Goal: Check status: Check status

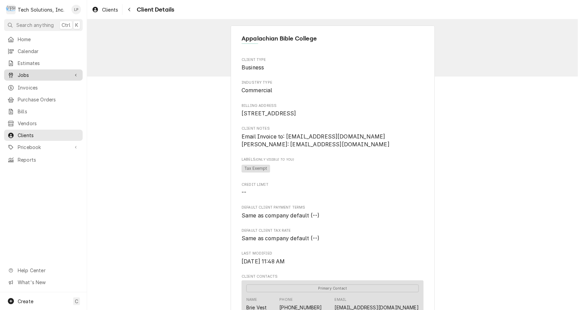
scroll to position [97, 0]
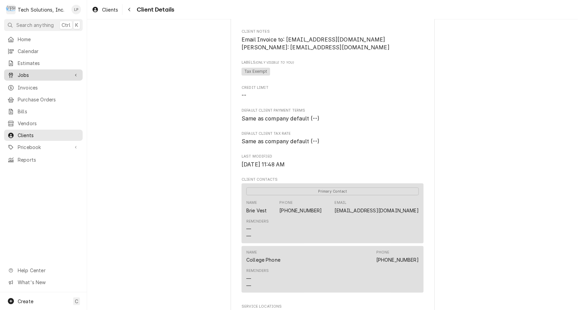
click at [23, 72] on span "Jobs" at bounding box center [43, 74] width 51 height 7
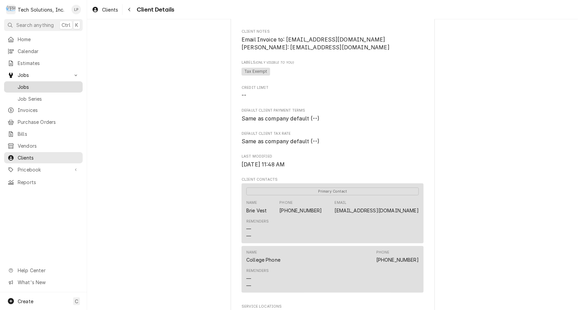
click at [24, 84] on span "Jobs" at bounding box center [49, 86] width 62 height 7
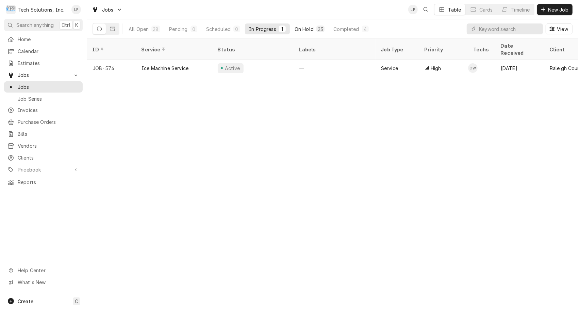
click at [305, 29] on div "On Hold" at bounding box center [304, 29] width 19 height 7
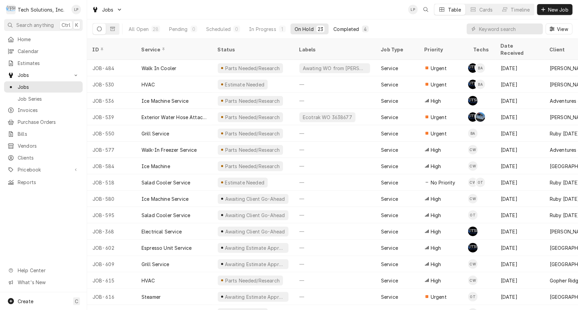
click at [344, 27] on div "Completed" at bounding box center [346, 29] width 26 height 7
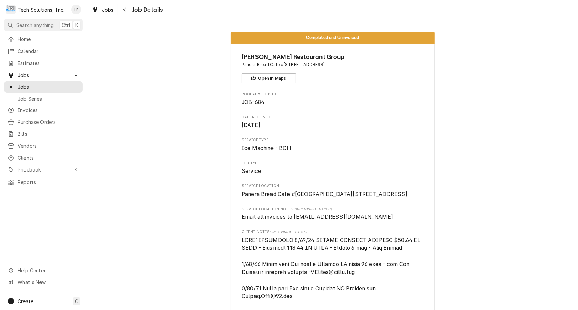
click at [28, 86] on span "Jobs" at bounding box center [49, 86] width 62 height 7
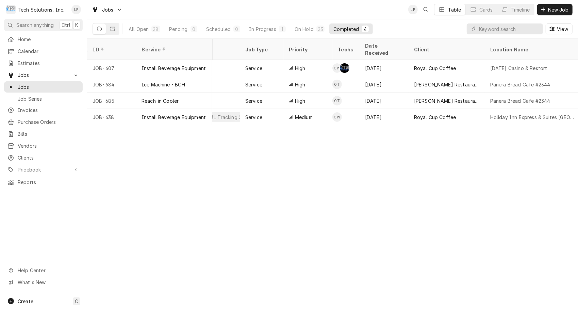
scroll to position [0, 136]
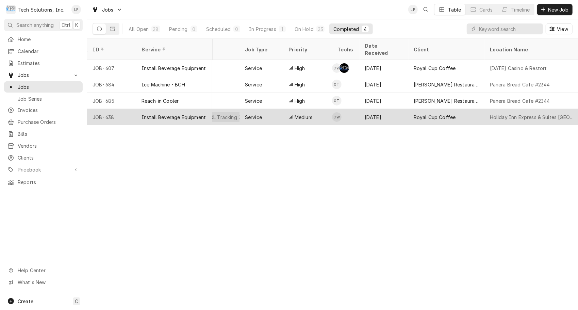
click at [350, 109] on td "CW" at bounding box center [345, 117] width 27 height 16
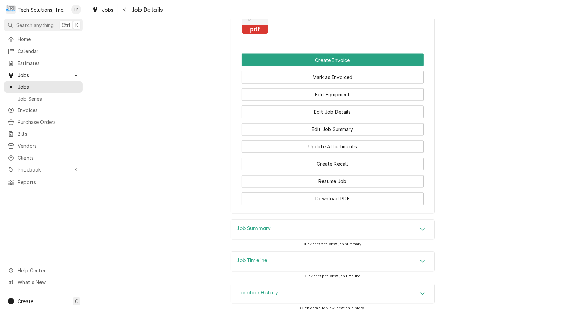
scroll to position [810, 0]
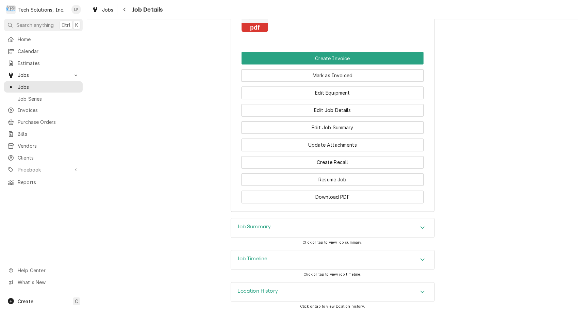
click at [420, 230] on icon "Accordion Header" at bounding box center [422, 227] width 5 height 5
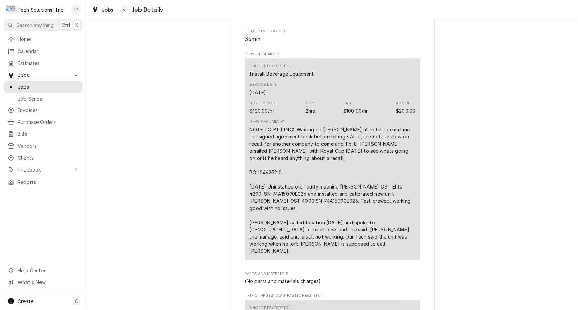
scroll to position [1096, 0]
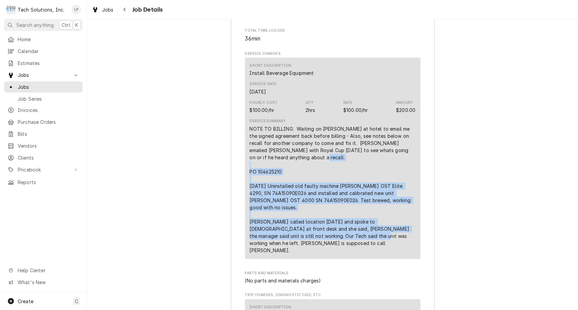
drag, startPoint x: 246, startPoint y: 179, endPoint x: 392, endPoint y: 228, distance: 154.0
click at [392, 228] on div "Short Description Install Beverage Equipment Service Date [DATE] Hourly Cost $1…" at bounding box center [333, 158] width 176 height 201
drag, startPoint x: 392, startPoint y: 228, endPoint x: 365, endPoint y: 210, distance: 32.8
copy div "[DATE] Uninstalled old faulty machine [PERSON_NAME] OST Elite 4290, SN 74A15090…"
